Goal: Transaction & Acquisition: Purchase product/service

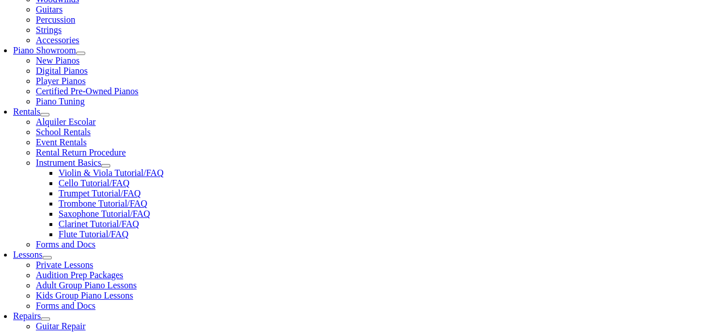
scroll to position [304, 0]
type input "fer"
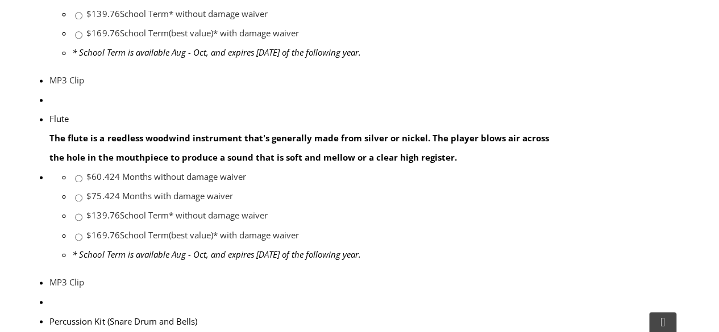
scroll to position [770, 0]
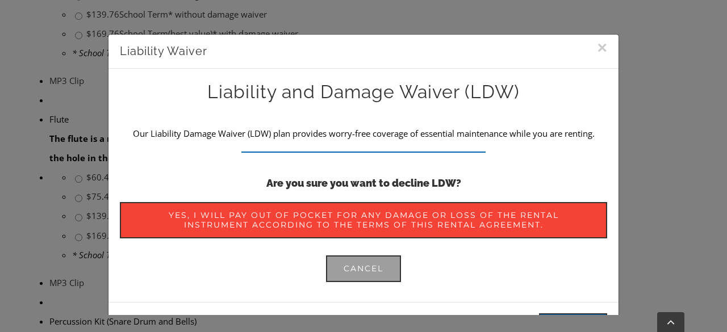
click at [597, 41] on button "×" at bounding box center [602, 47] width 10 height 17
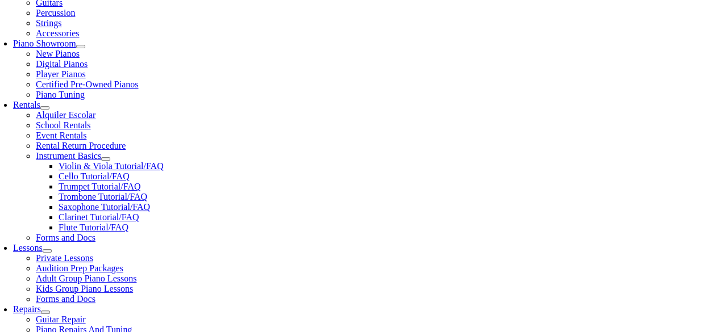
scroll to position [312, 0]
checkbox input"] "true"
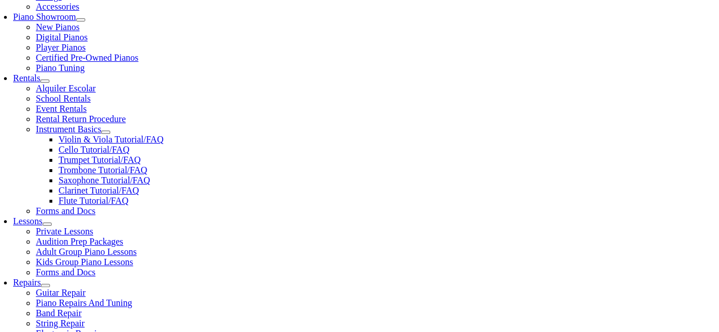
scroll to position [366, 0]
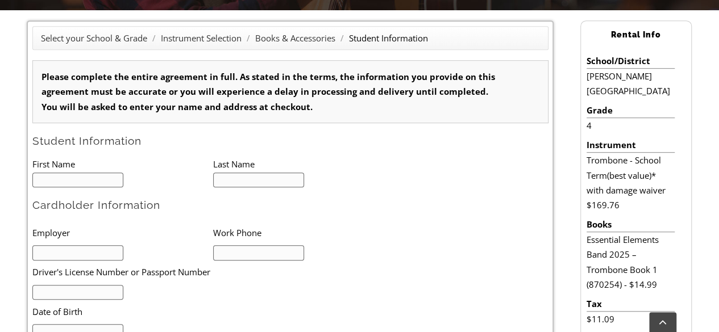
click at [76, 178] on input "text" at bounding box center [77, 180] width 91 height 15
type input "1"
type input "[PERSON_NAME]"
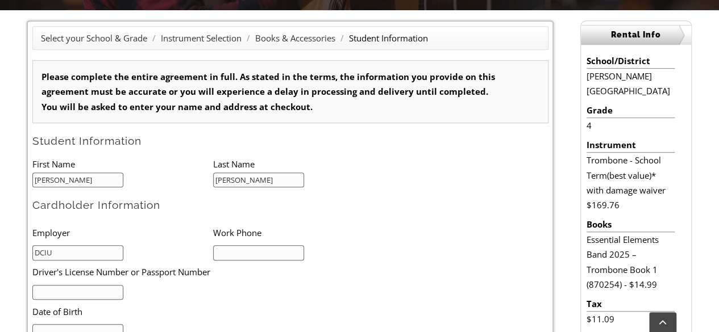
type input "DCIU"
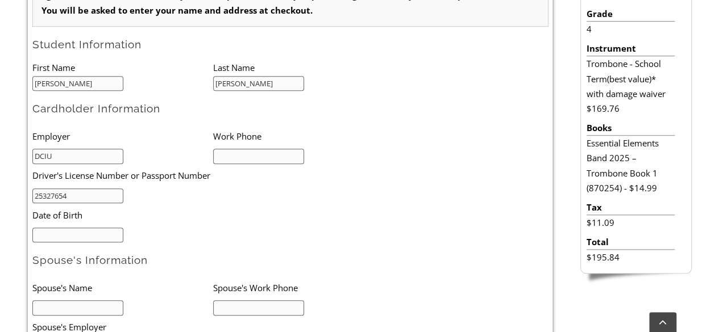
scroll to position [400, 0]
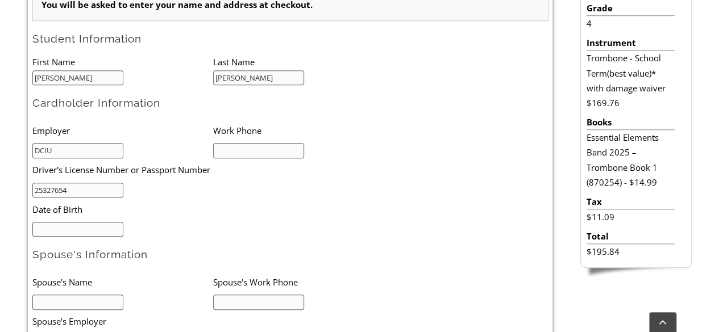
type input "25327654"
click at [79, 228] on input "mm/dd/yyyy" at bounding box center [77, 229] width 91 height 15
type input "[DATE]"
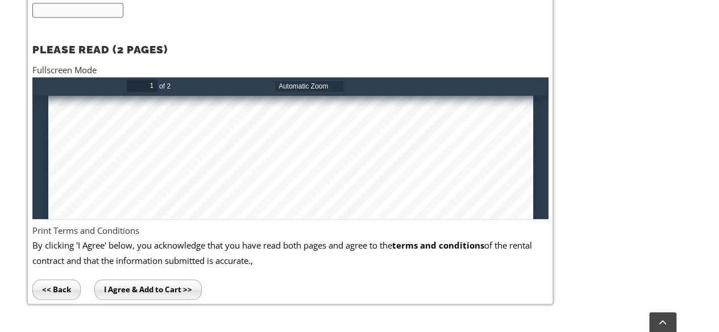
scroll to position [733, 0]
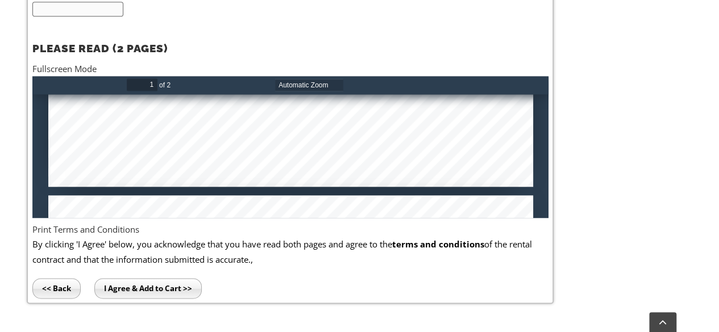
type input "2"
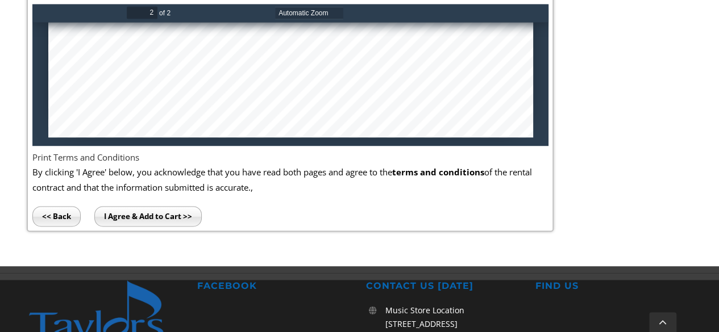
scroll to position [785, 0]
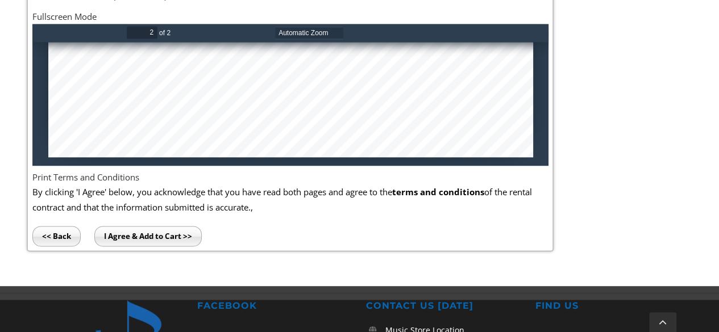
click at [152, 239] on input "I Agree & Add to Cart >>" at bounding box center [147, 236] width 107 height 20
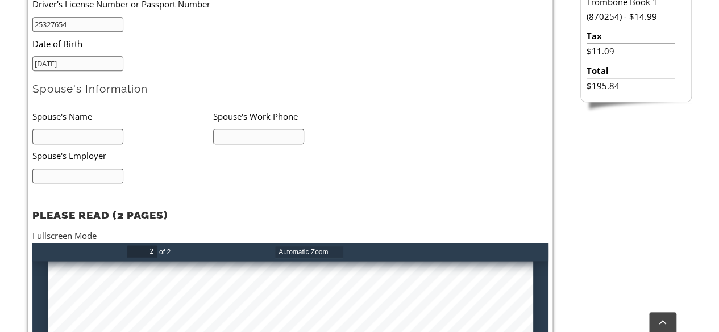
scroll to position [566, 0]
click at [61, 134] on input "text" at bounding box center [77, 136] width 91 height 15
type input "[PERSON_NAME]"
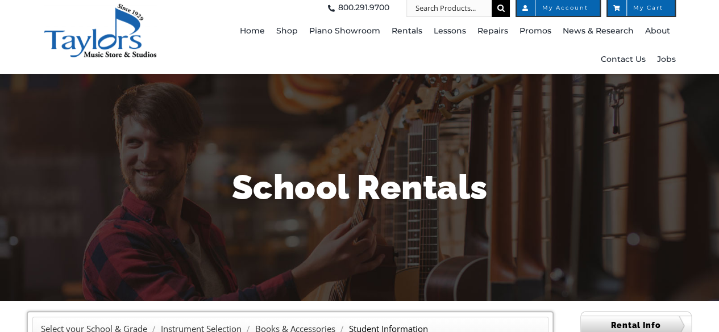
scroll to position [0, 0]
